Goal: Information Seeking & Learning: Understand process/instructions

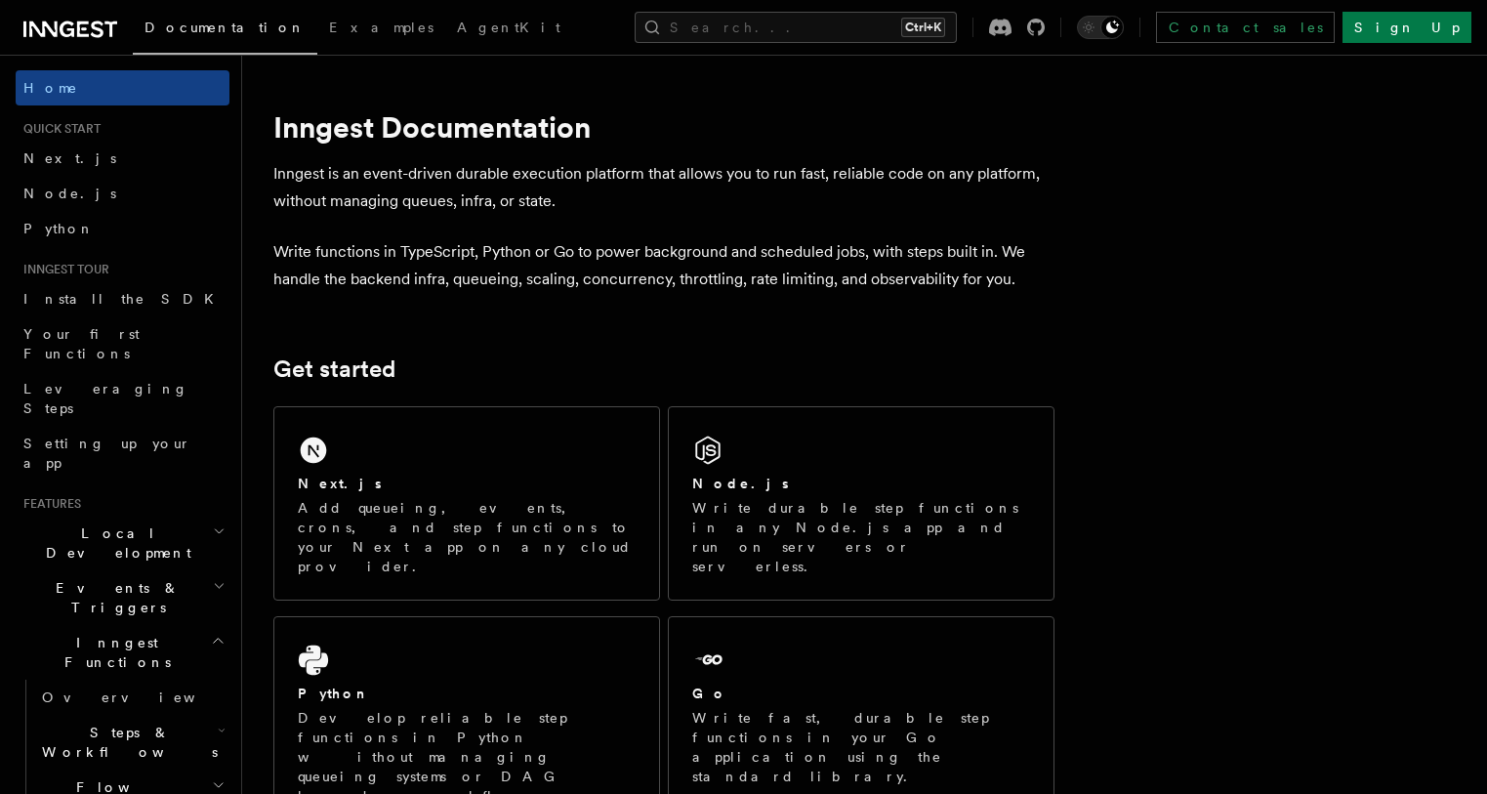
click at [562, 447] on div "Next.js Add queueing, events, crons, and step functions to your Next app on any…" at bounding box center [466, 503] width 385 height 192
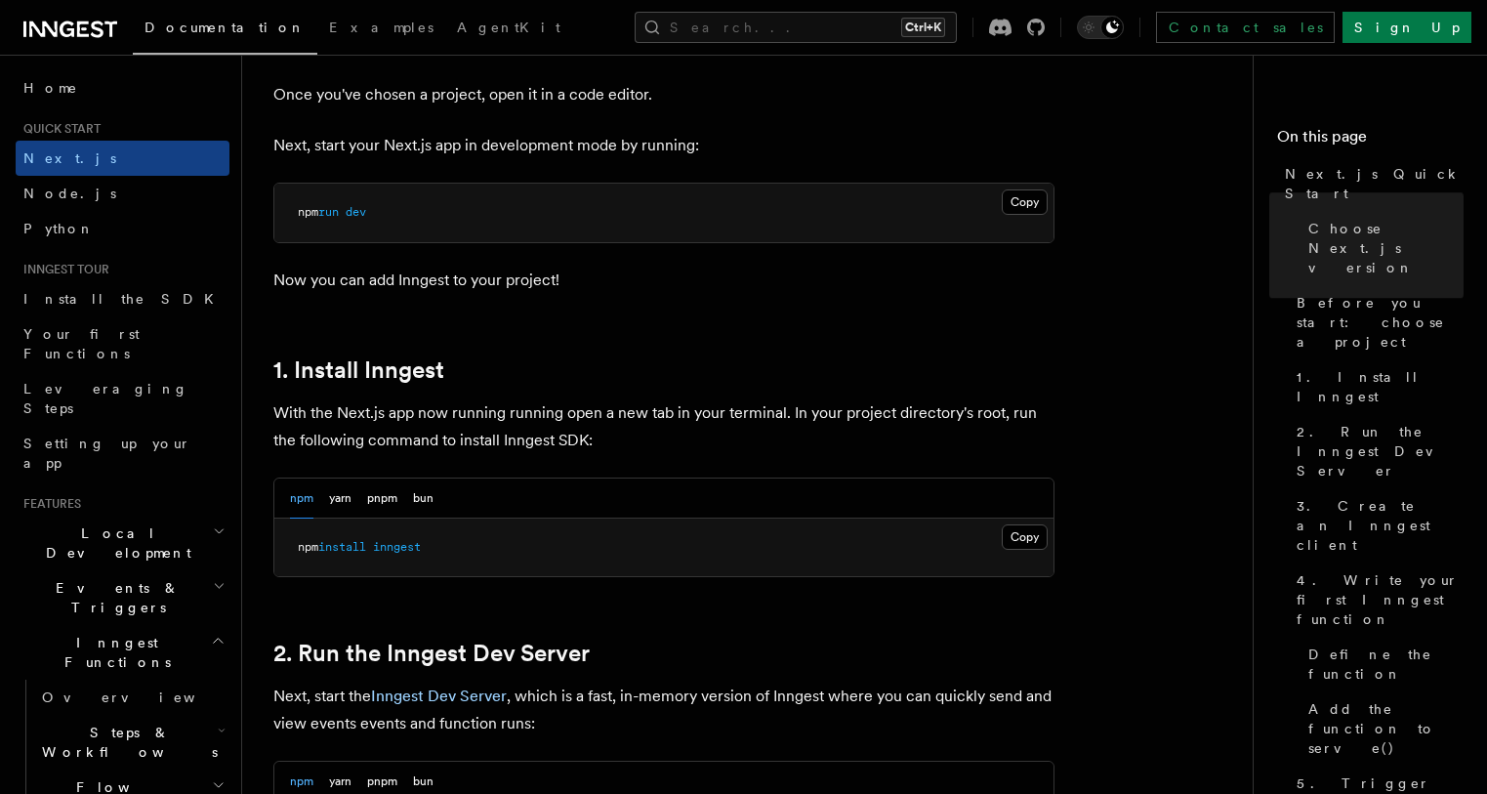
scroll to position [812, 0]
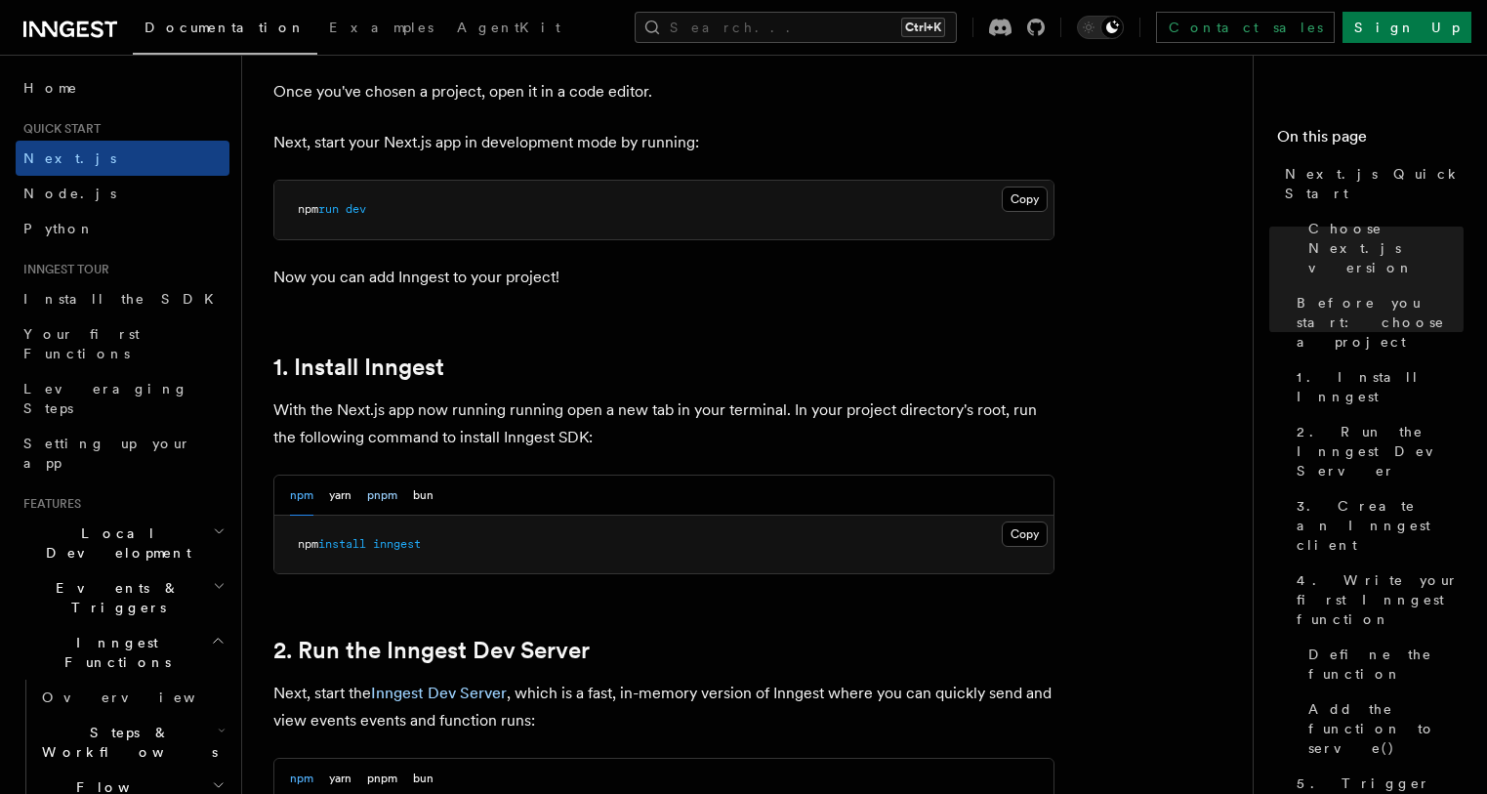
click at [376, 495] on button "pnpm" at bounding box center [382, 495] width 30 height 40
drag, startPoint x: 439, startPoint y: 544, endPoint x: 341, endPoint y: 540, distance: 98.7
click at [293, 554] on pre "pnpm add inngest" at bounding box center [663, 544] width 779 height 59
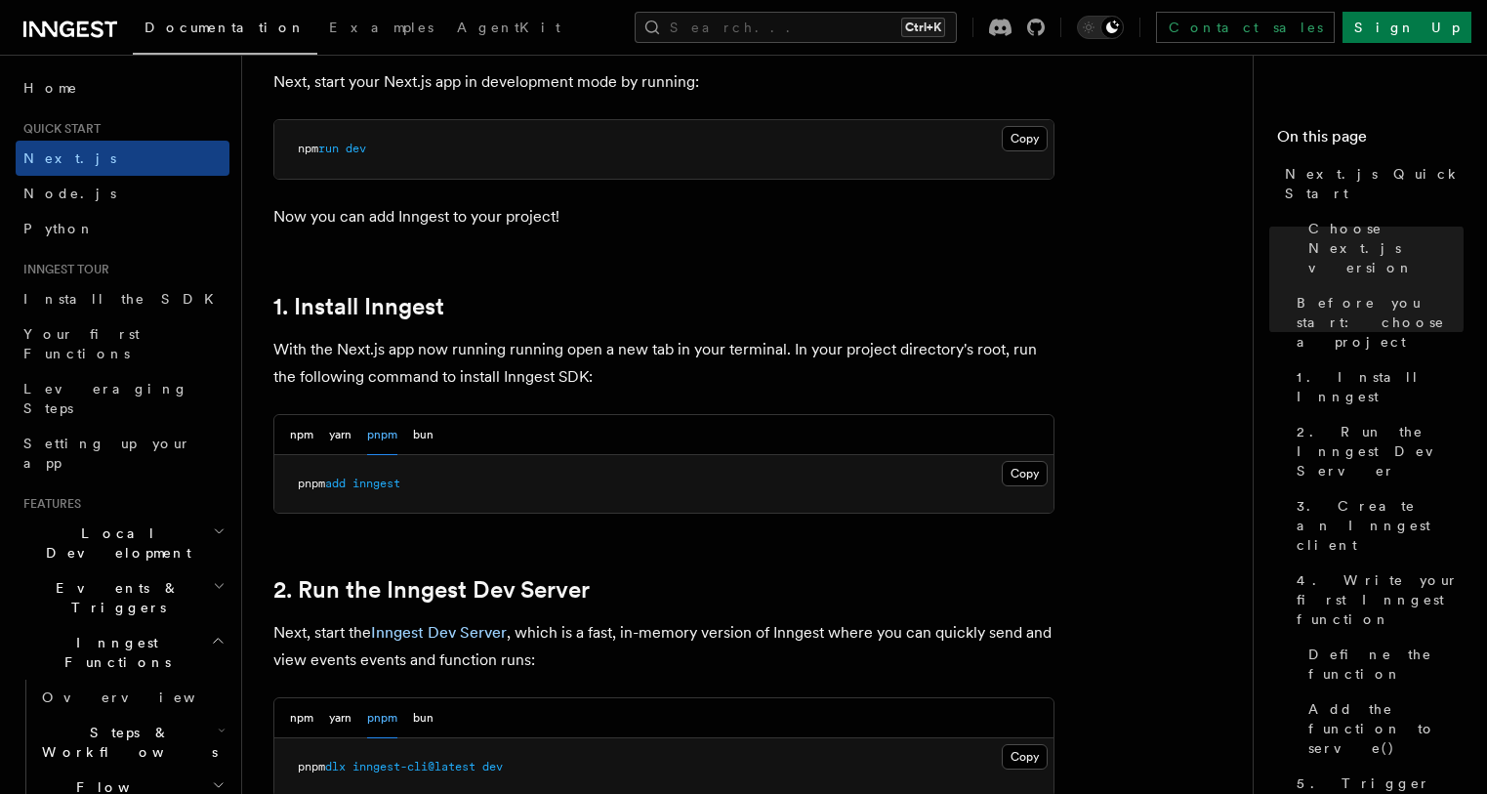
scroll to position [1015, 0]
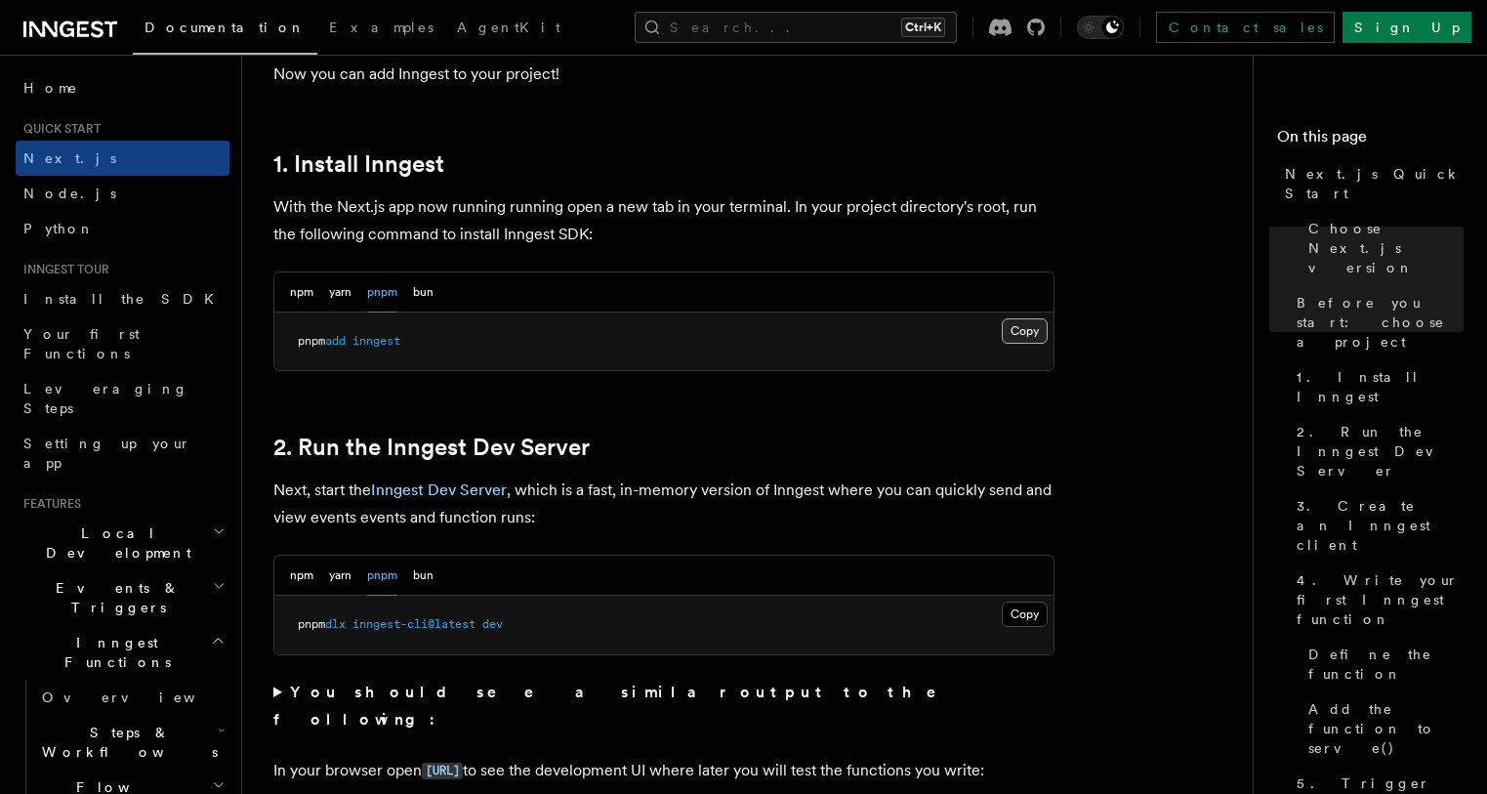
click at [1025, 341] on button "Copy Copied" at bounding box center [1025, 330] width 46 height 25
drag, startPoint x: 291, startPoint y: 620, endPoint x: 540, endPoint y: 621, distance: 249.0
click at [540, 621] on pre "pnpm dlx inngest-cli@latest dev" at bounding box center [663, 625] width 779 height 59
copy span "pnpm dlx inngest-cli@latest dev"
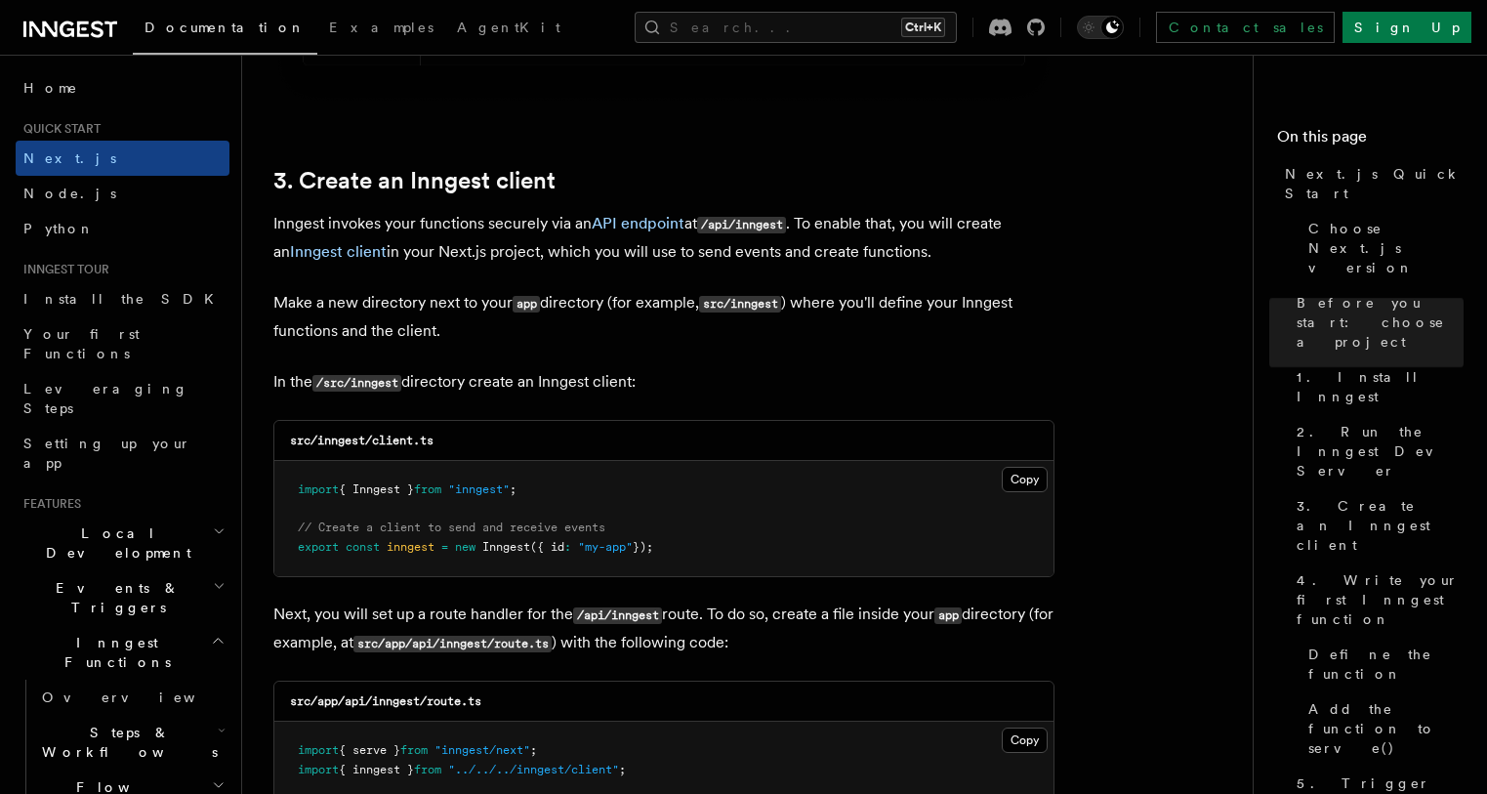
scroll to position [2304, 0]
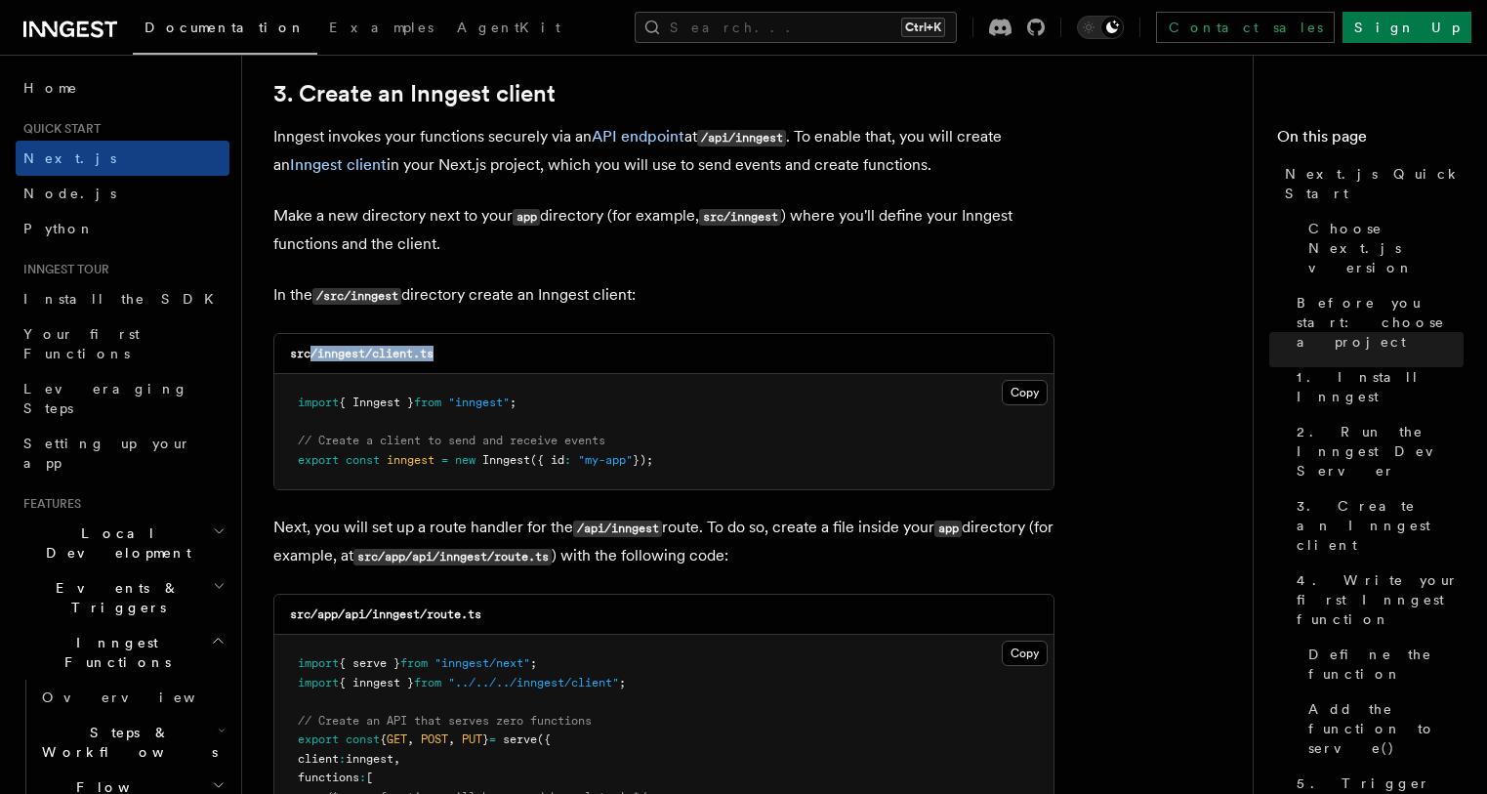
drag, startPoint x: 309, startPoint y: 358, endPoint x: 466, endPoint y: 348, distance: 156.6
click at [466, 348] on div "src/inngest/client.ts" at bounding box center [663, 354] width 779 height 40
copy code "/inngest/client.ts"
click at [1018, 392] on button "Copy Copied" at bounding box center [1025, 392] width 46 height 25
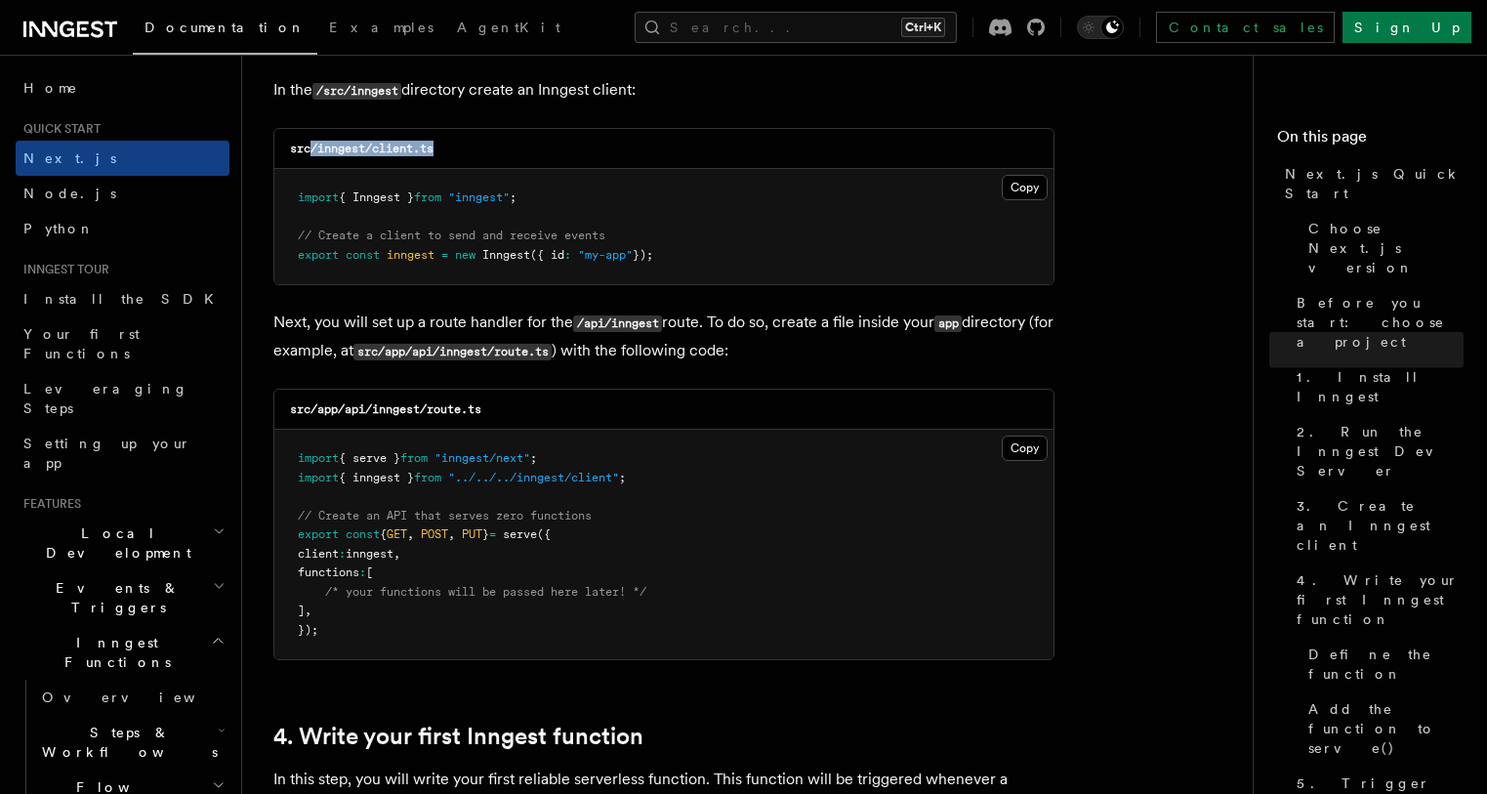
scroll to position [2609, 0]
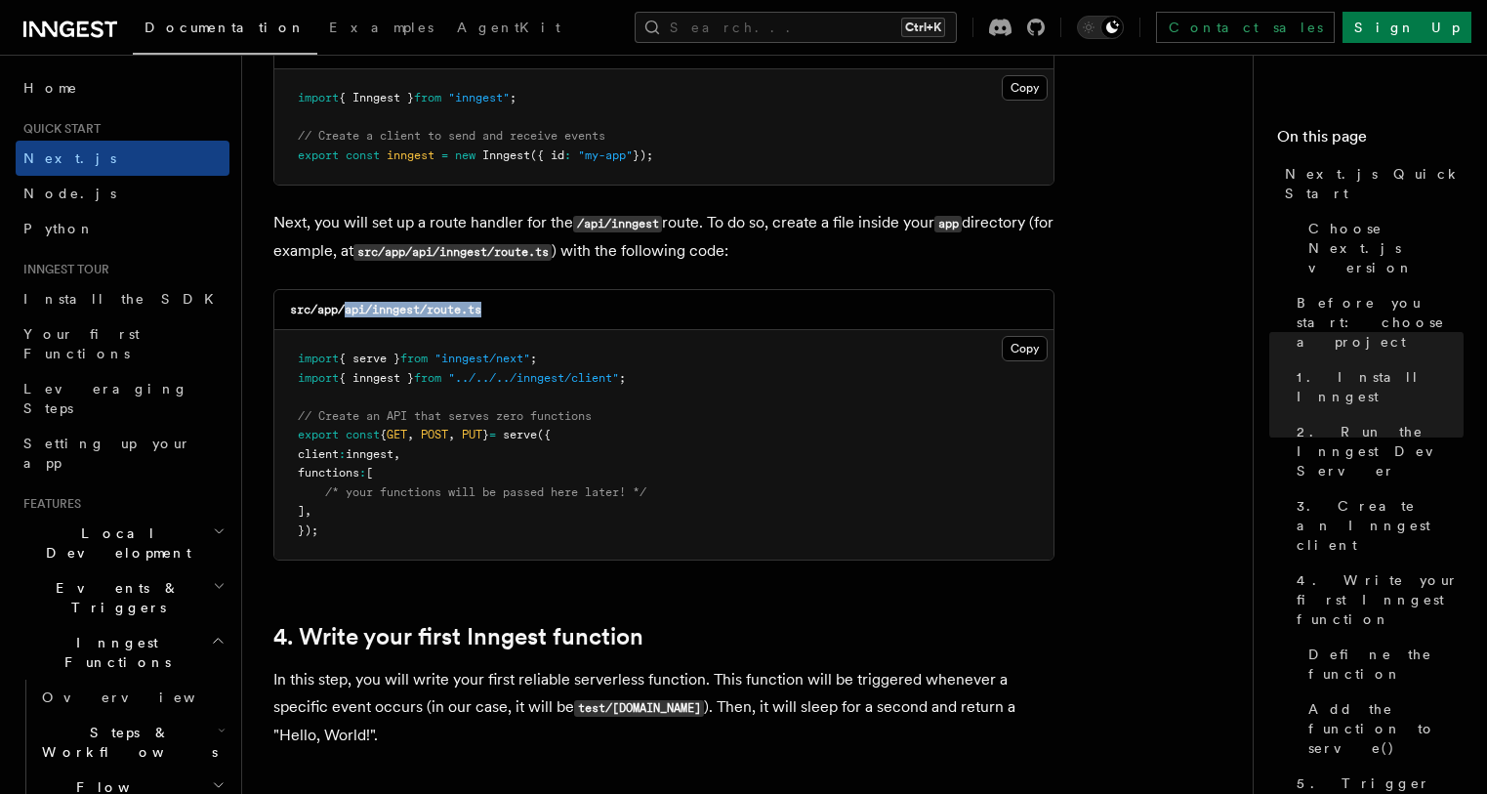
drag, startPoint x: 349, startPoint y: 311, endPoint x: 545, endPoint y: 320, distance: 196.4
click at [545, 320] on div "src/app/api/inngest/route.ts" at bounding box center [663, 310] width 779 height 40
copy code "api/inngest/route.ts"
click at [1034, 348] on button "Copy Copied" at bounding box center [1025, 348] width 46 height 25
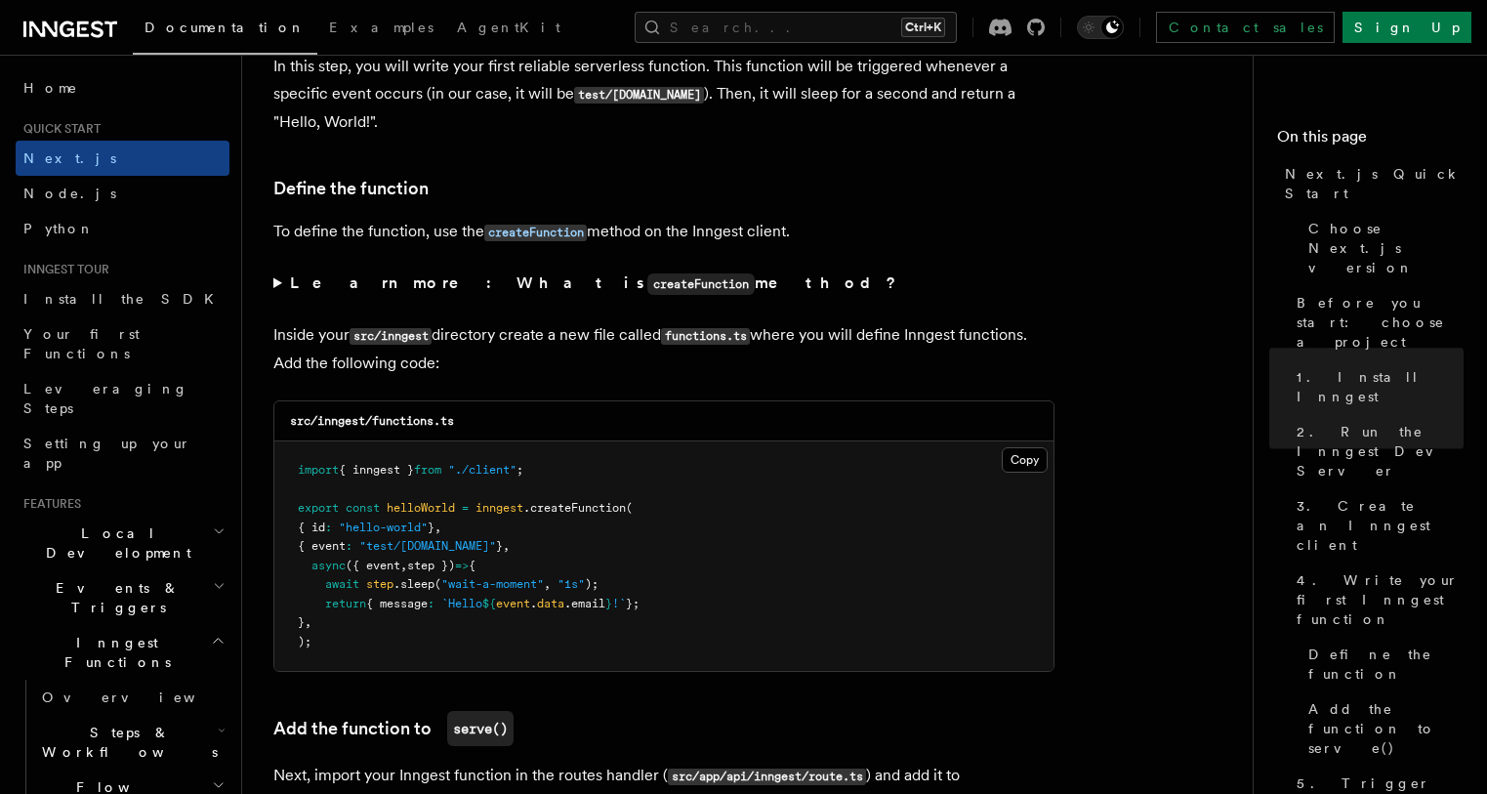
scroll to position [3359, 0]
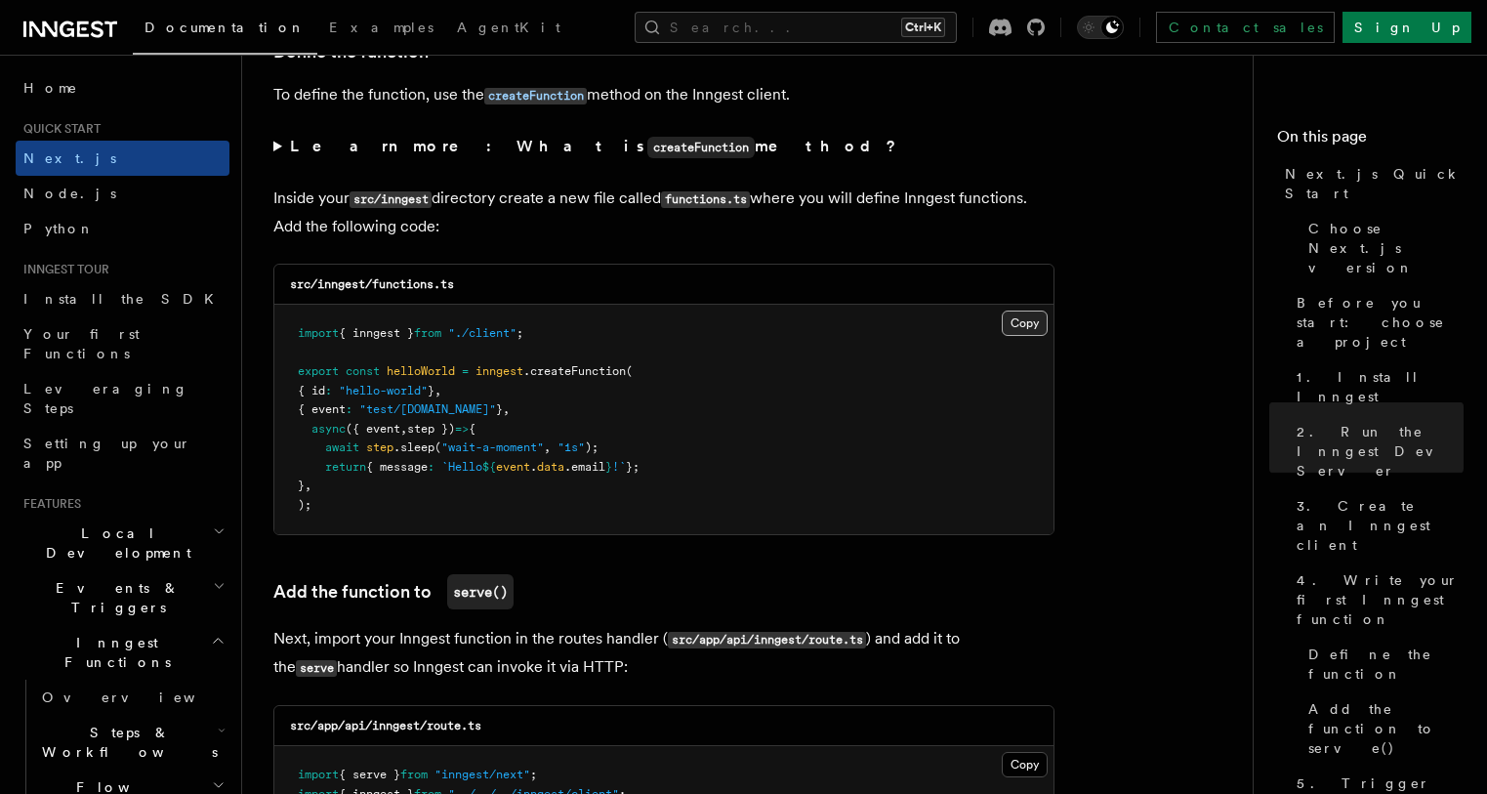
click at [1034, 318] on button "Copy Copied" at bounding box center [1025, 322] width 46 height 25
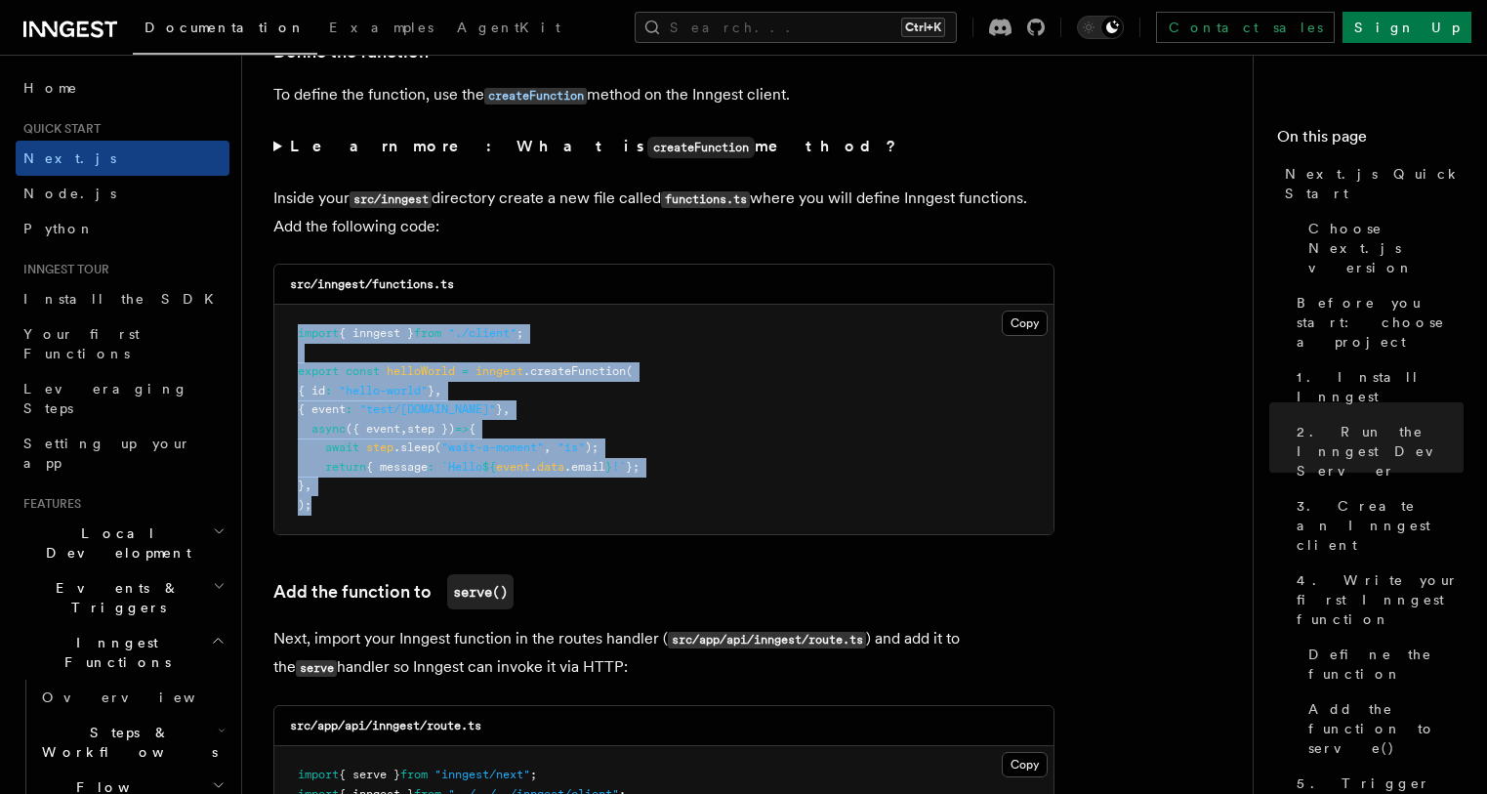
drag, startPoint x: 329, startPoint y: 515, endPoint x: 272, endPoint y: 323, distance: 200.5
copy code "import { inngest } from "./client" ; export const helloWorld = inngest .createF…"
click at [1033, 329] on button "Copy Copied" at bounding box center [1025, 322] width 46 height 25
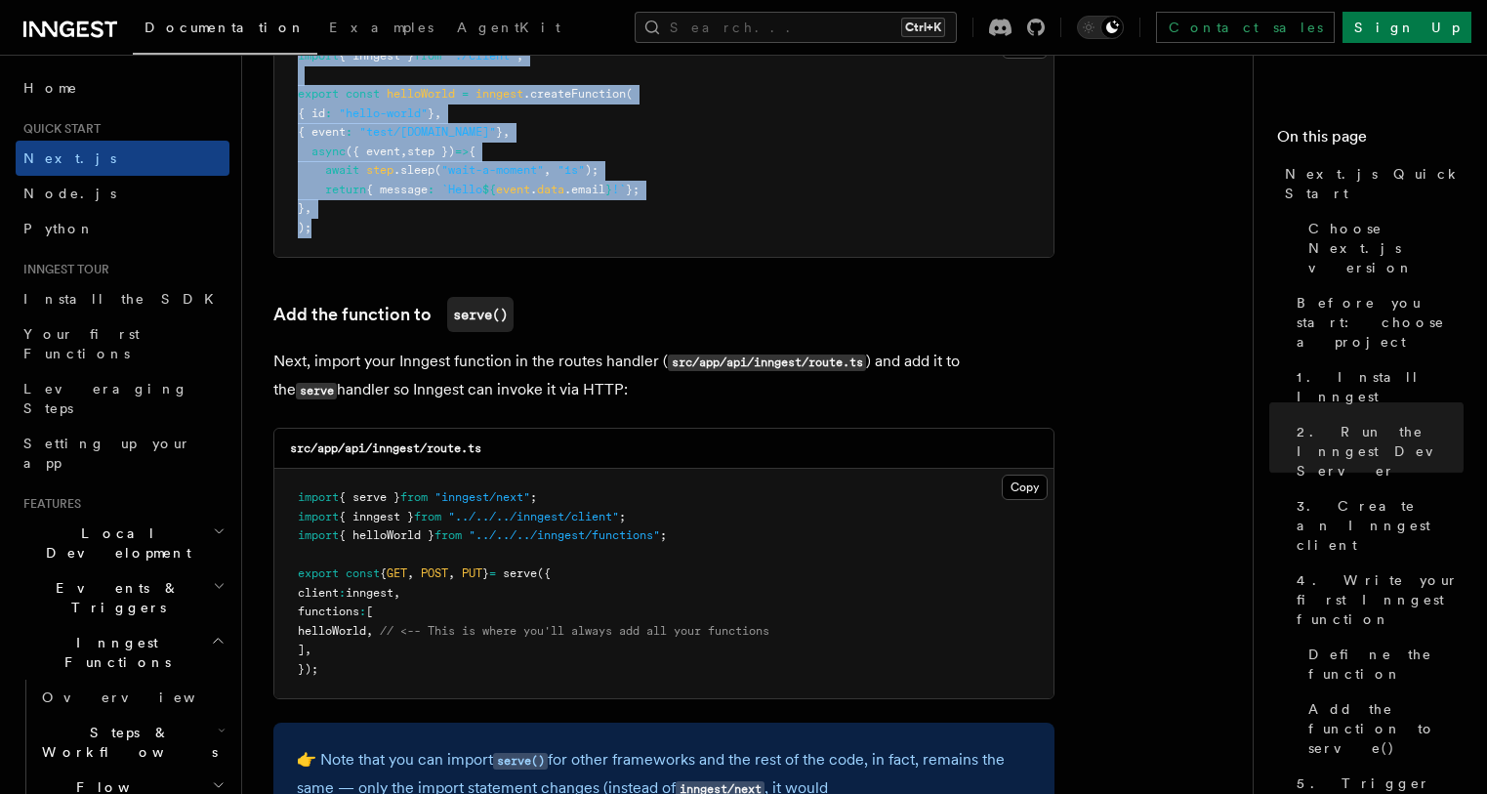
scroll to position [3265, 0]
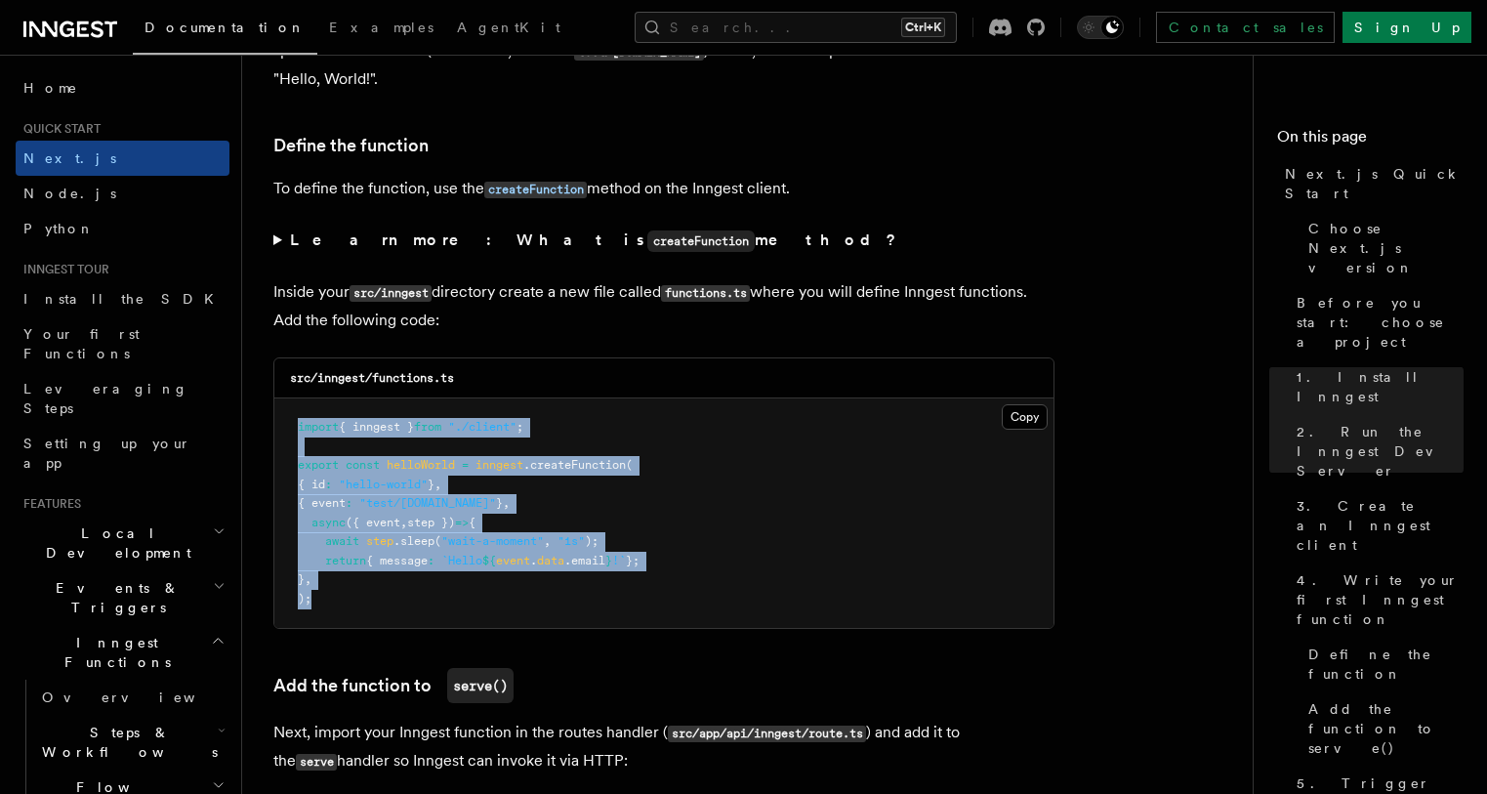
click at [930, 523] on pre "import { inngest } from "./client" ; export const helloWorld = inngest .createF…" at bounding box center [663, 512] width 779 height 229
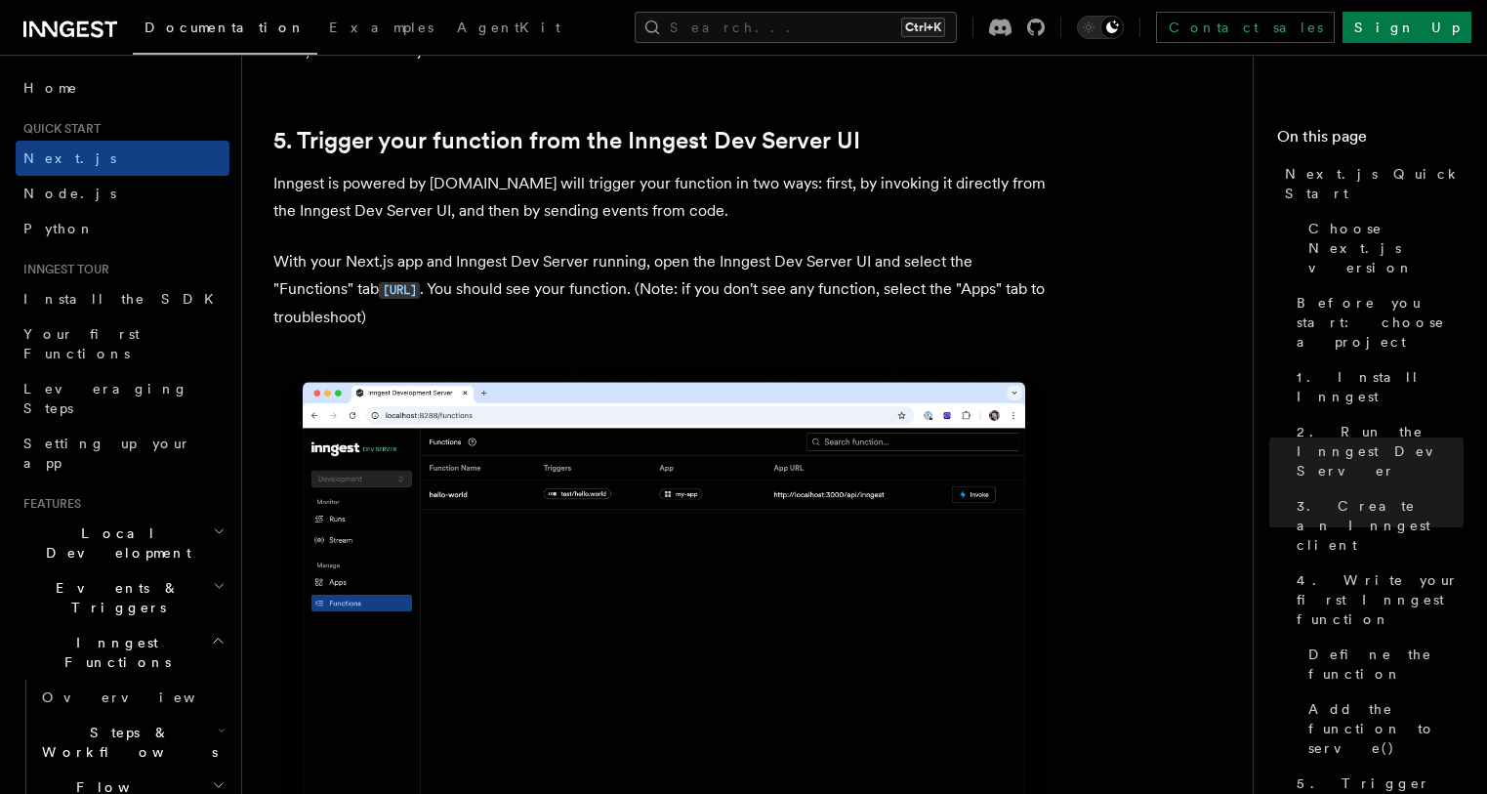
scroll to position [4600, 0]
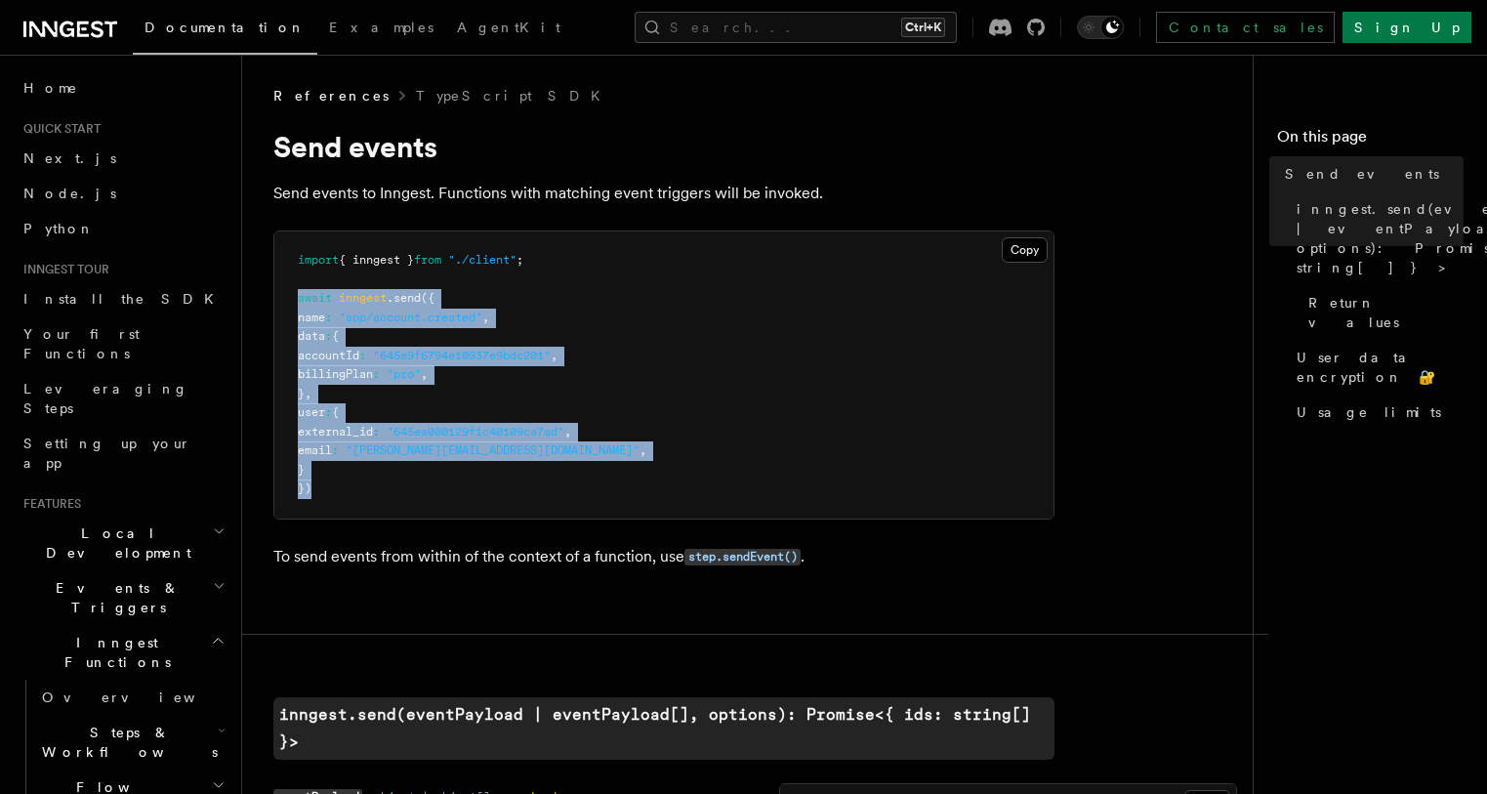
drag, startPoint x: 296, startPoint y: 299, endPoint x: 419, endPoint y: 480, distance: 219.3
click at [419, 480] on pre "import { inngest } from "./client" ; await inngest .send ({ name : "app/account…" at bounding box center [663, 374] width 779 height 287
copy code "await inngest .send ({ name : "app/account.created" , data : { accountId : "645…"
